Goal: Task Accomplishment & Management: Manage account settings

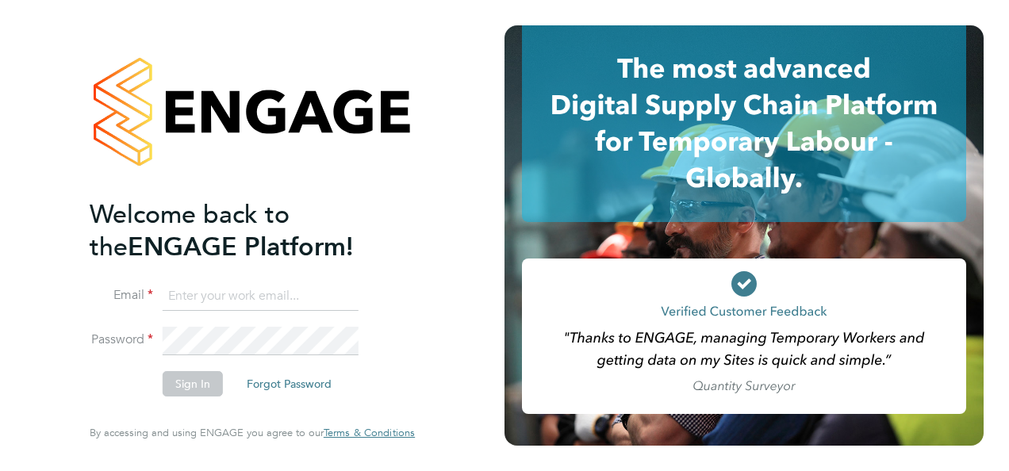
type input "[EMAIL_ADDRESS][DOMAIN_NAME]"
click at [742, 286] on icon at bounding box center [744, 284] width 13 height 10
click at [204, 381] on button "Sign In" at bounding box center [193, 383] width 60 height 25
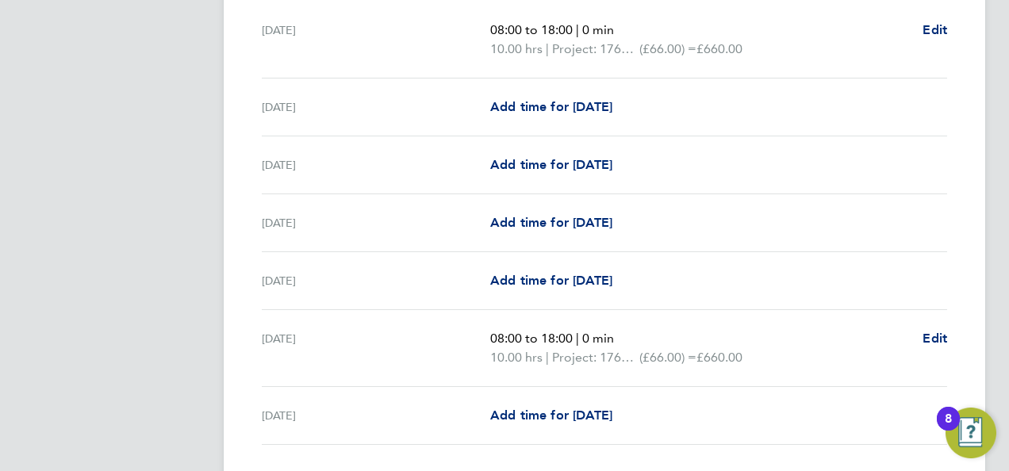
scroll to position [615, 0]
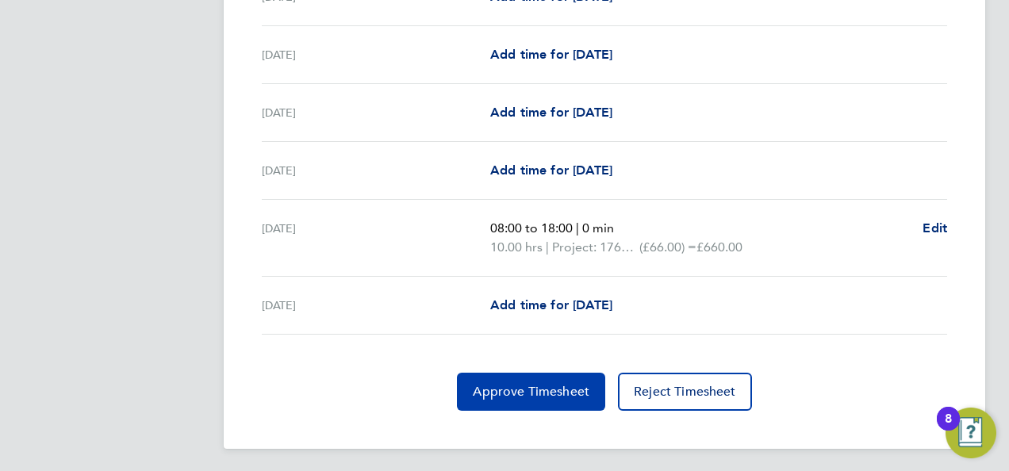
click at [543, 396] on button "Approve Timesheet" at bounding box center [531, 392] width 148 height 38
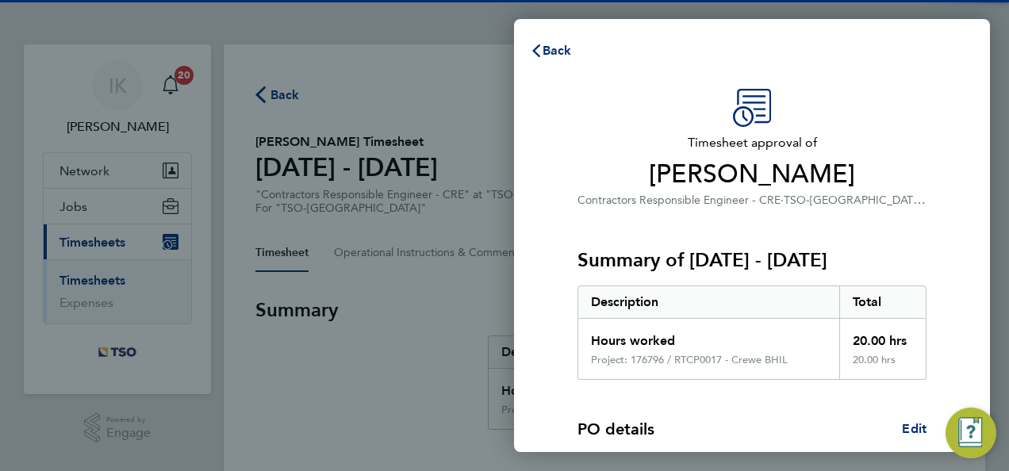
scroll to position [268, 0]
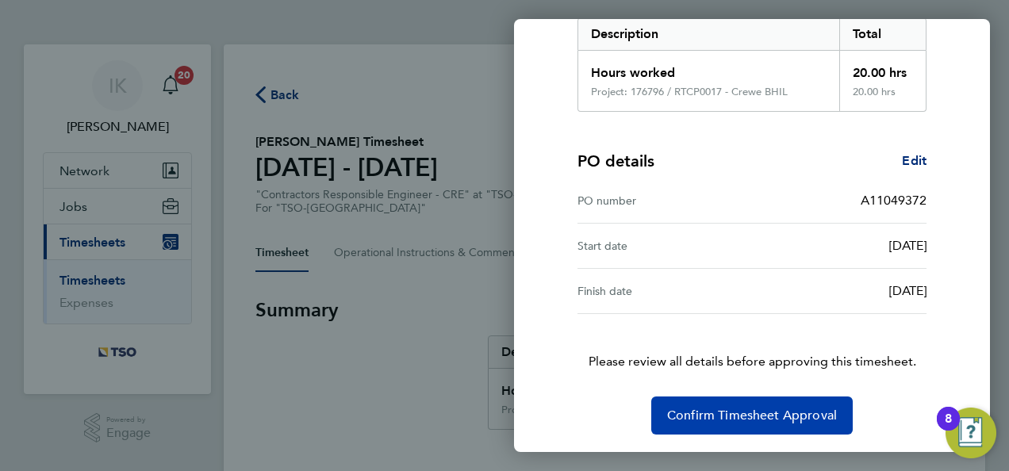
click at [731, 412] on span "Confirm Timesheet Approval" at bounding box center [752, 416] width 170 height 16
